Goal: Check status: Check status

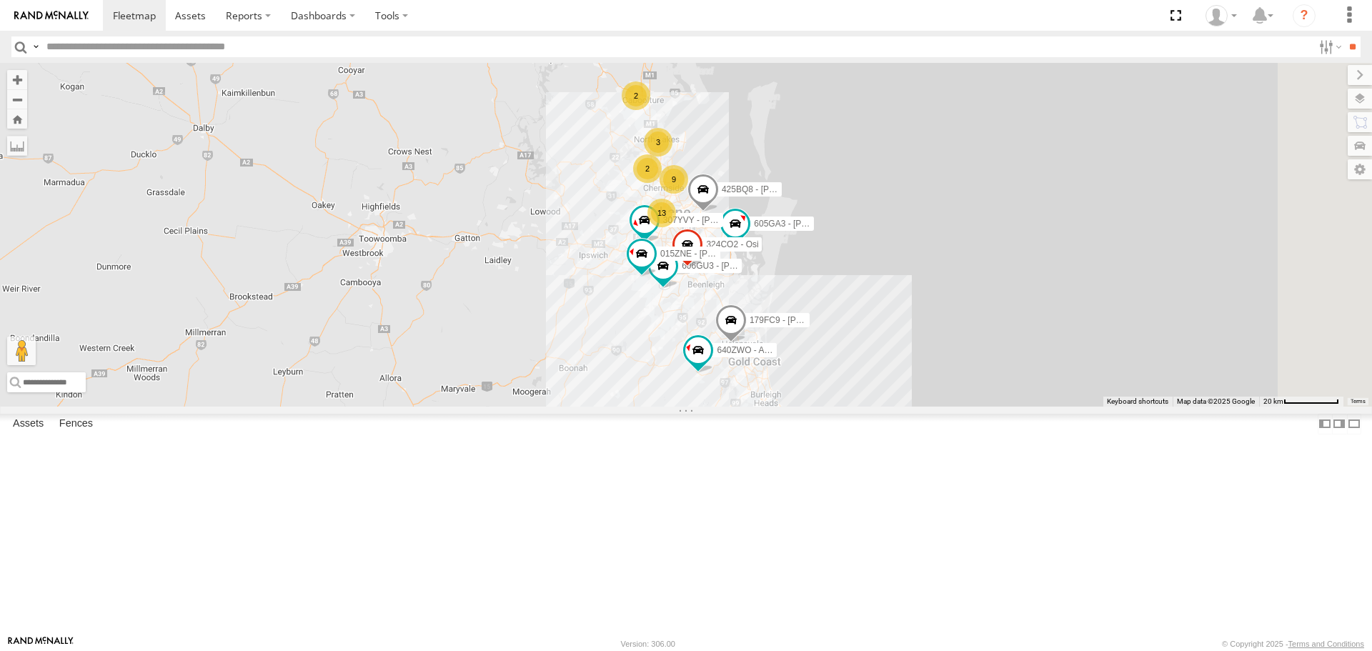
scroll to position [857, 0]
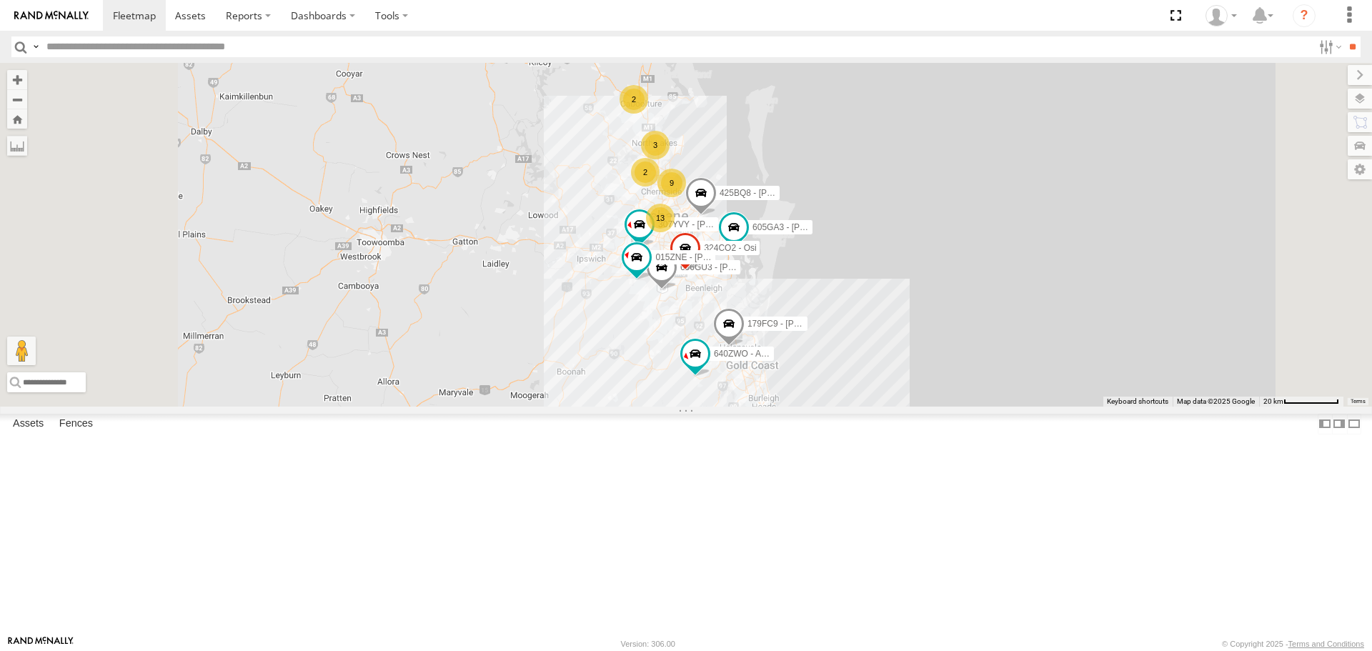
scroll to position [143, 0]
click at [0, 0] on span at bounding box center [0, 0] width 0 height 0
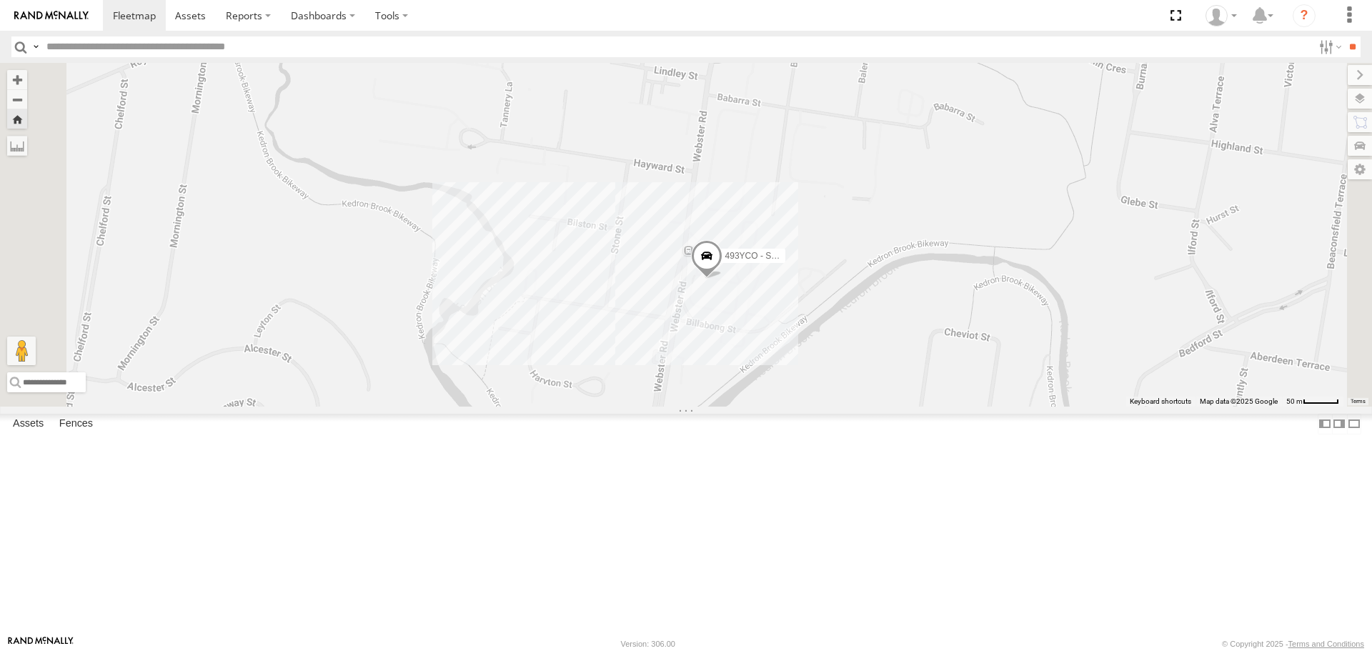
click at [884, 406] on div "493YCO - Service Spare" at bounding box center [686, 234] width 1372 height 343
click at [947, 264] on div "493YCO - Service Spare [PERSON_NAME][GEOGRAPHIC_DATA] [STREET_ADDRESS]" at bounding box center [686, 234] width 1372 height 343
